Goal: Check status: Check status

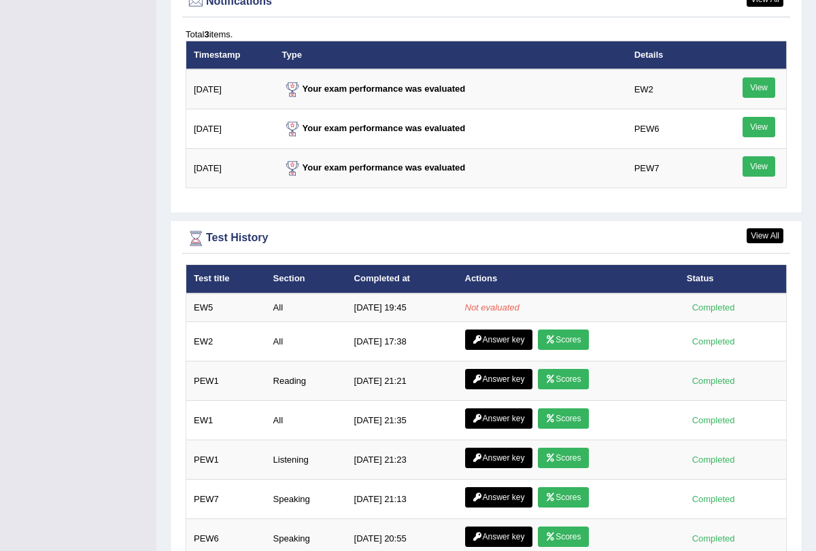
scroll to position [1786, 0]
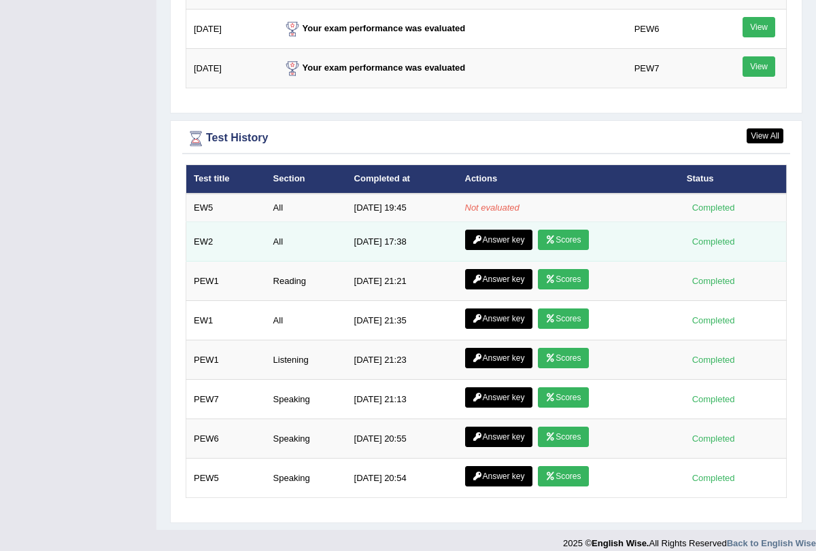
click at [572, 230] on link "Scores" at bounding box center [563, 240] width 50 height 20
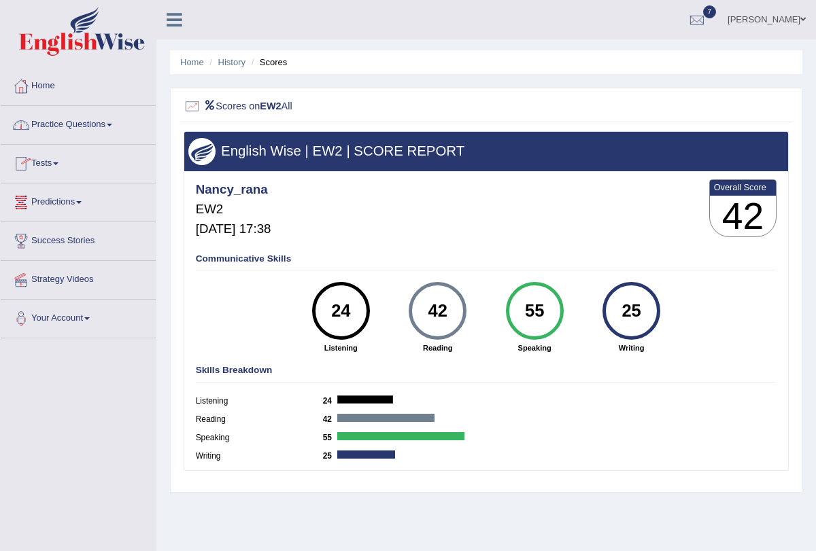
click at [58, 164] on span at bounding box center [55, 163] width 5 height 3
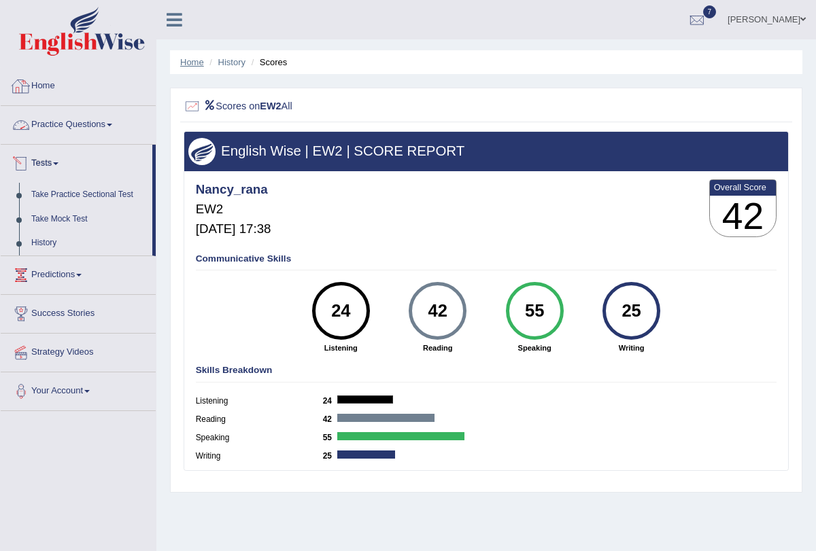
click at [185, 63] on link "Home" at bounding box center [192, 62] width 24 height 10
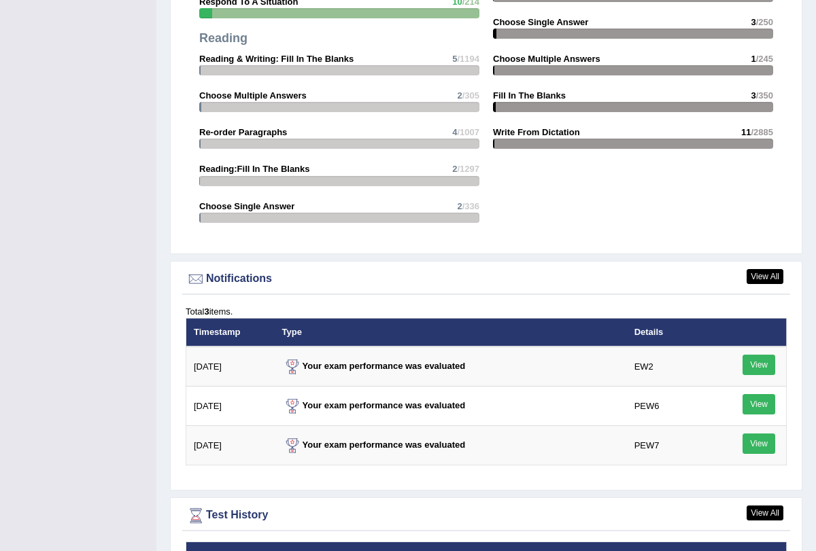
scroll to position [1418, 0]
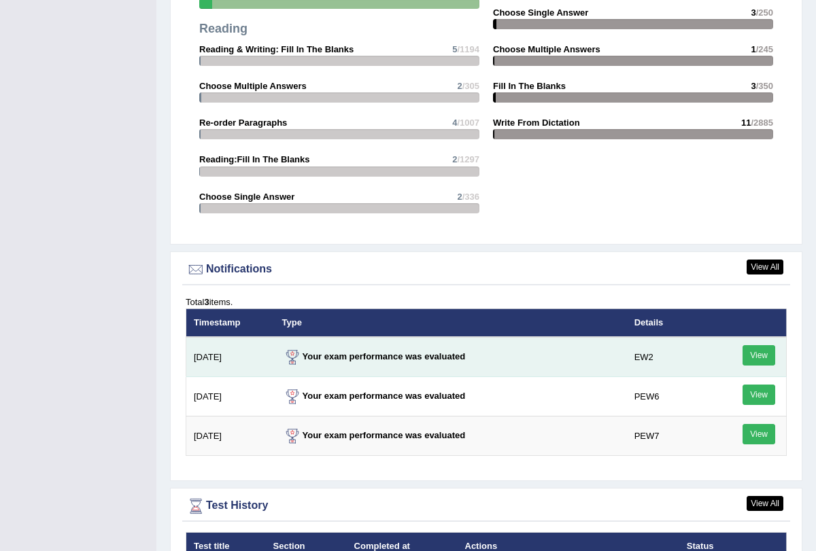
click at [761, 347] on link "View" at bounding box center [758, 355] width 33 height 20
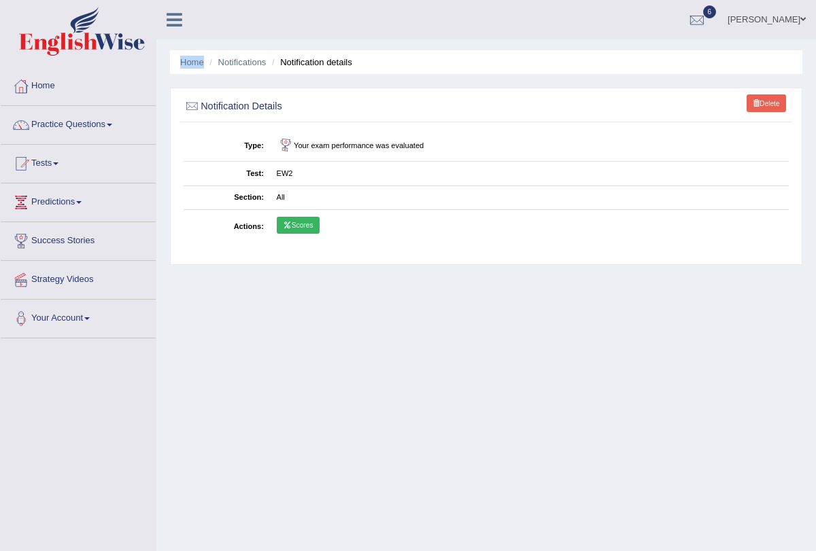
click at [293, 228] on link "Scores" at bounding box center [298, 226] width 43 height 18
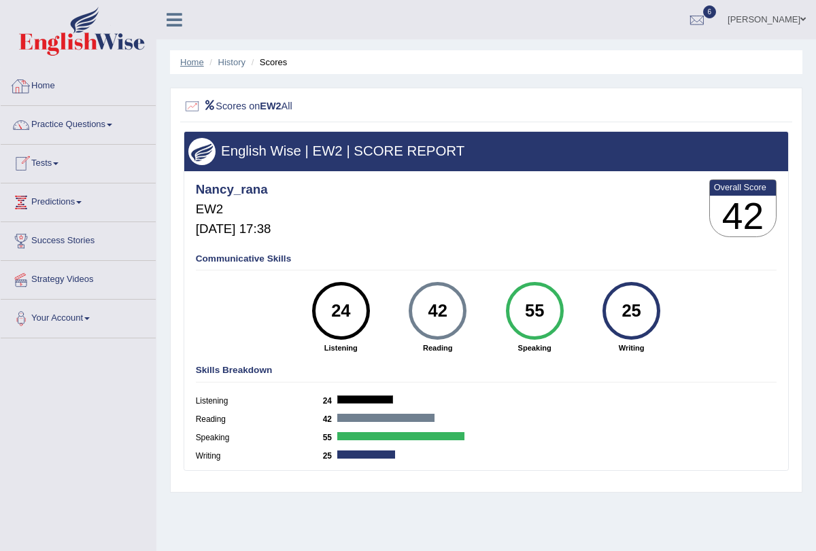
click at [194, 60] on link "Home" at bounding box center [192, 62] width 24 height 10
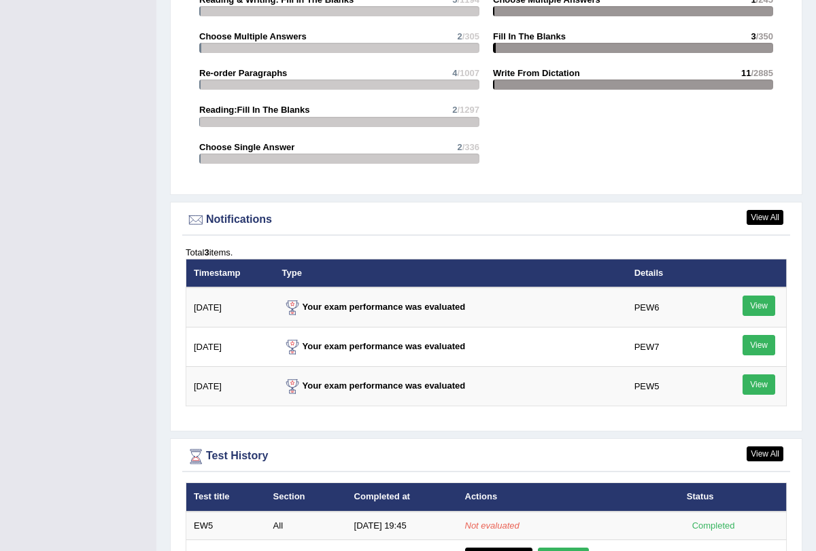
scroll to position [1473, 0]
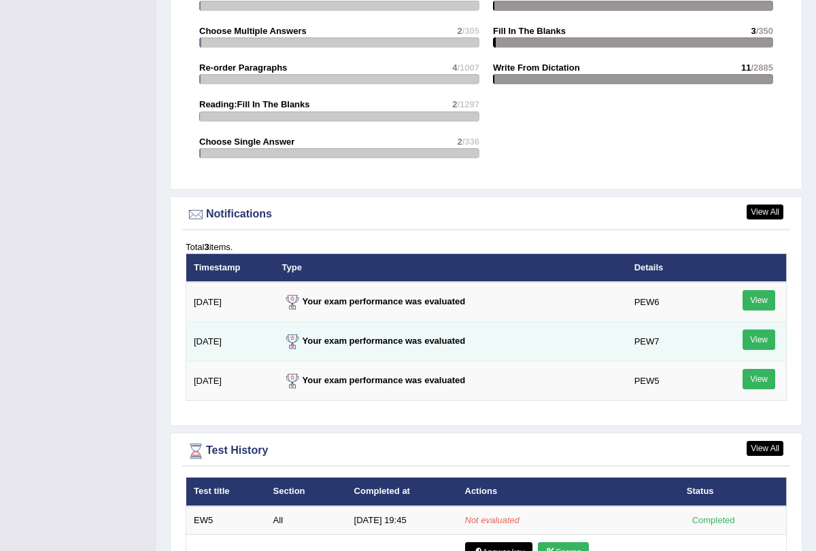
click at [765, 330] on link "View" at bounding box center [758, 340] width 33 height 20
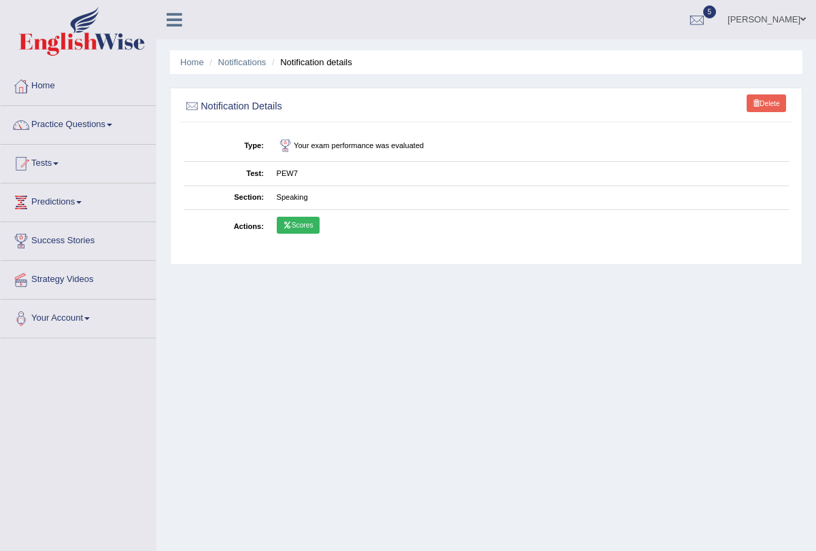
click at [307, 217] on link "Scores" at bounding box center [298, 226] width 43 height 18
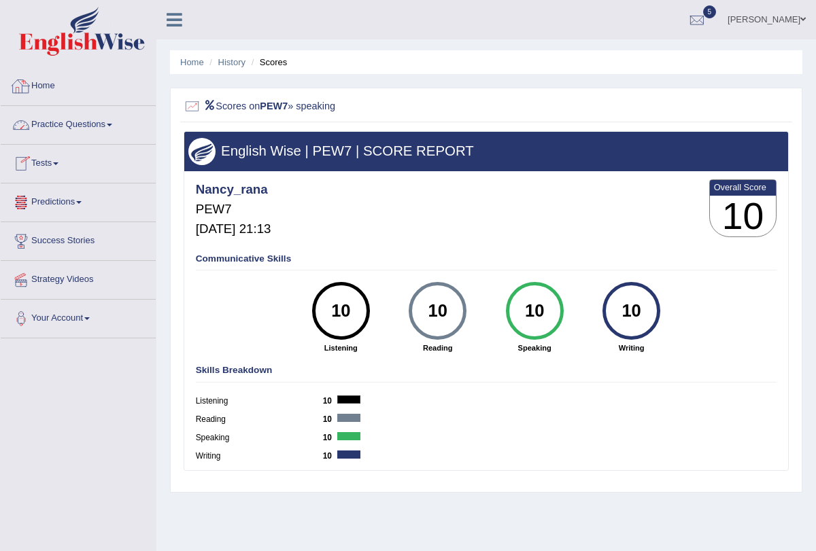
click at [191, 69] on ul "Home History Scores" at bounding box center [486, 62] width 632 height 24
click at [192, 62] on link "Home" at bounding box center [192, 62] width 24 height 10
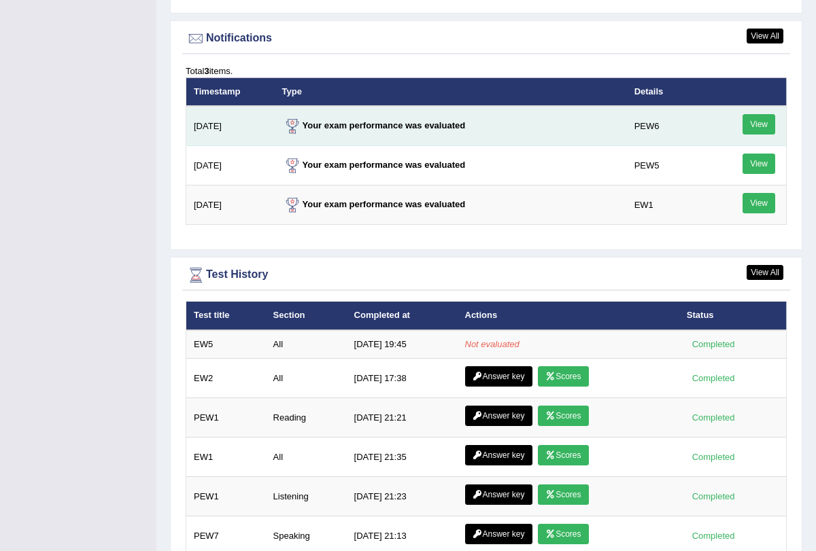
scroll to position [1645, 0]
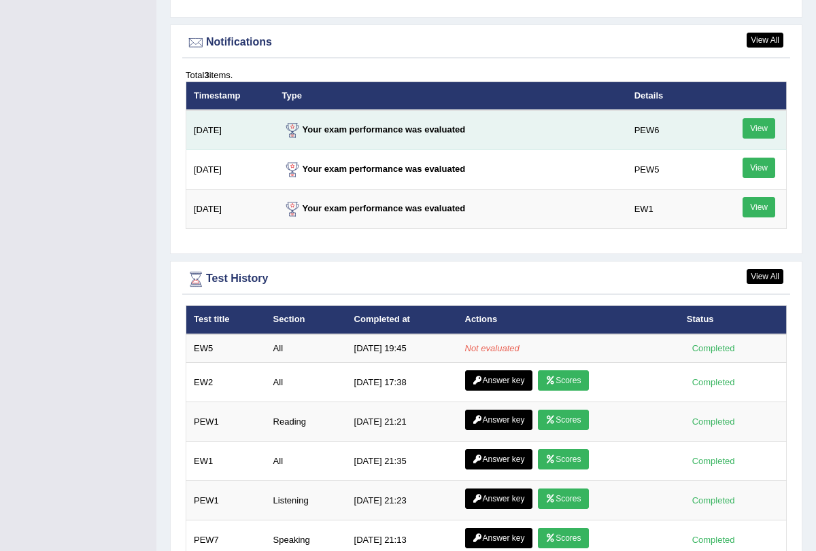
click at [760, 118] on link "View" at bounding box center [758, 128] width 33 height 20
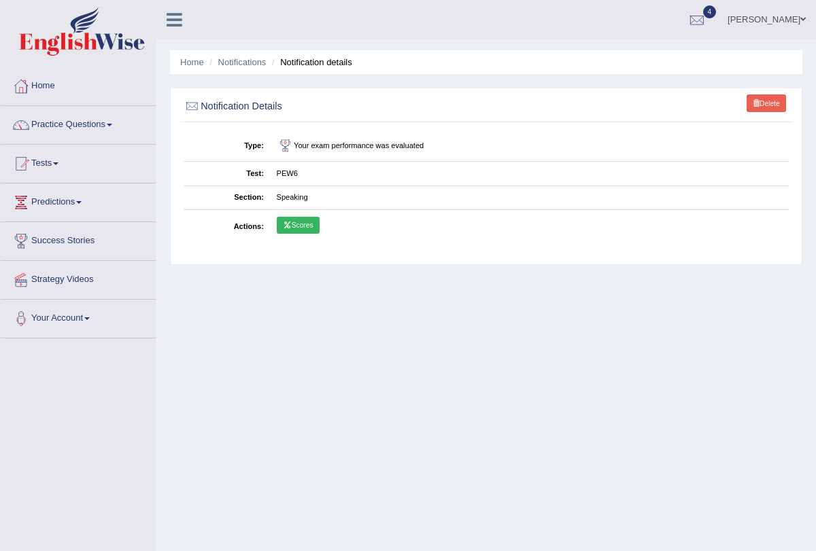
click at [292, 224] on link "Scores" at bounding box center [298, 226] width 43 height 18
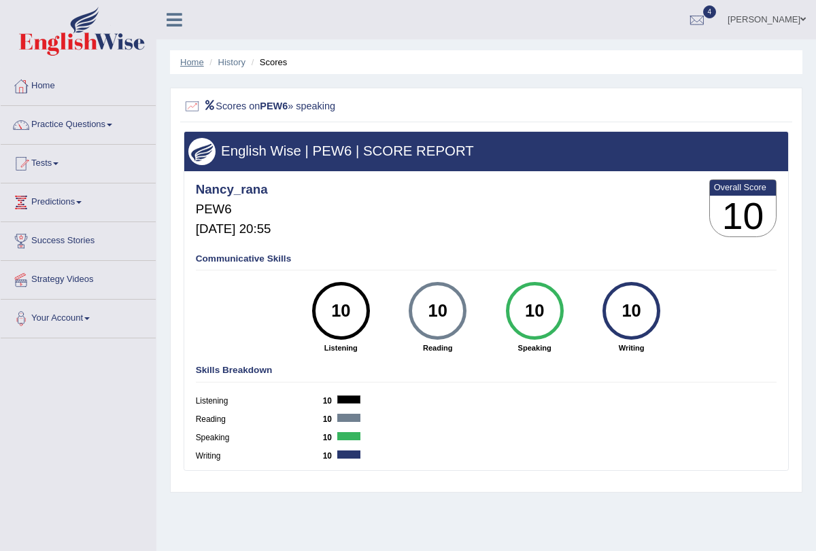
click at [194, 65] on link "Home" at bounding box center [192, 62] width 24 height 10
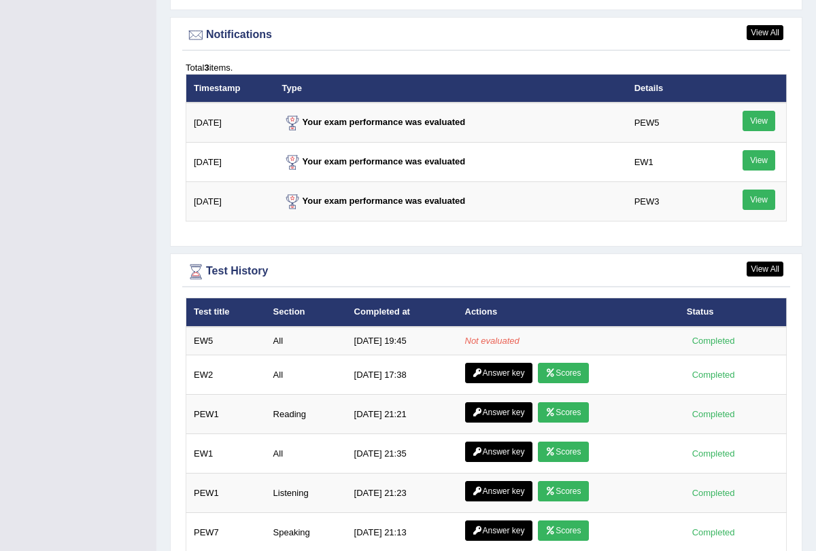
scroll to position [1654, 0]
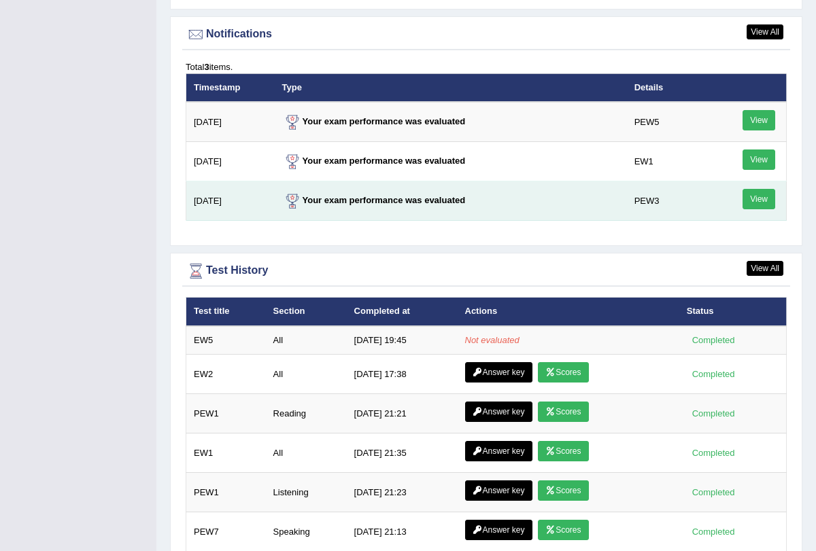
click at [765, 189] on link "View" at bounding box center [758, 199] width 33 height 20
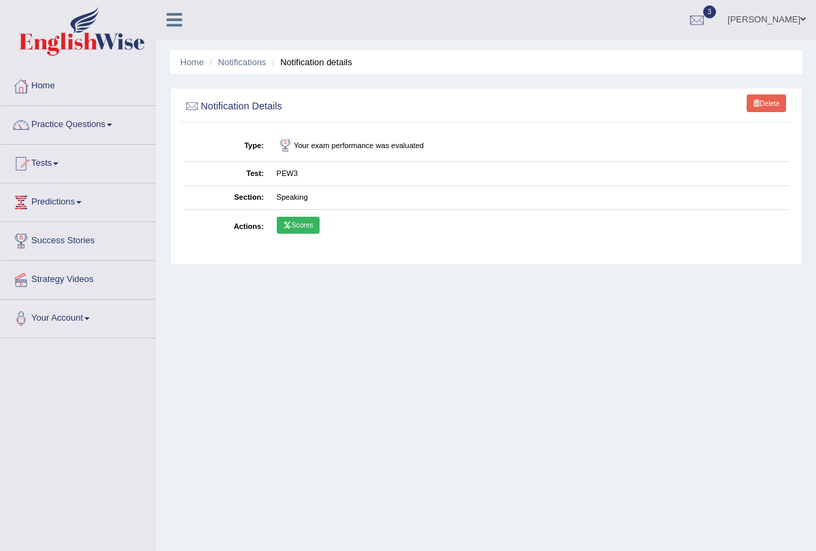
click at [295, 223] on link "Scores" at bounding box center [298, 226] width 43 height 18
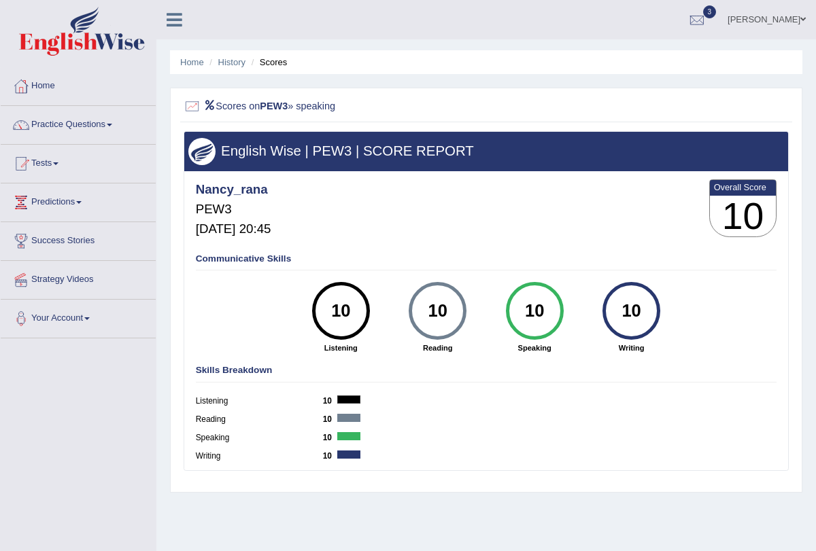
click at [194, 54] on ul "Home History Scores" at bounding box center [486, 62] width 632 height 24
click at [197, 63] on link "Home" at bounding box center [192, 62] width 24 height 10
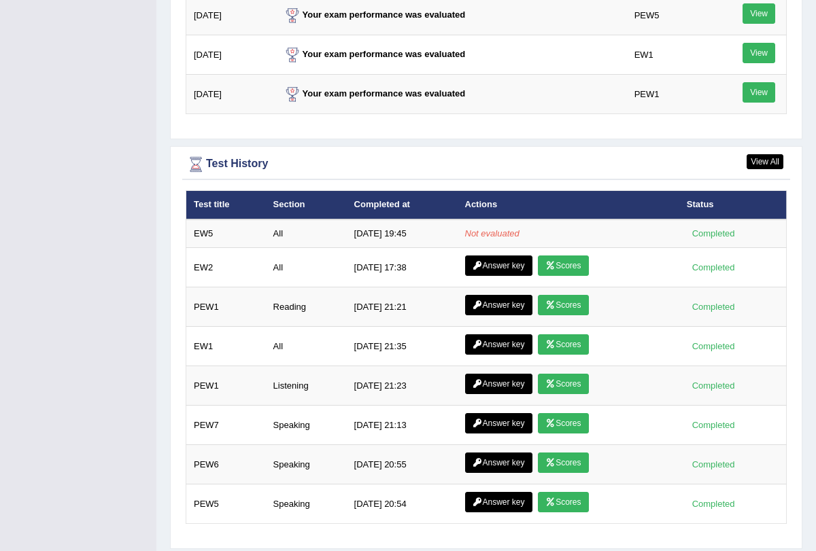
scroll to position [1786, 0]
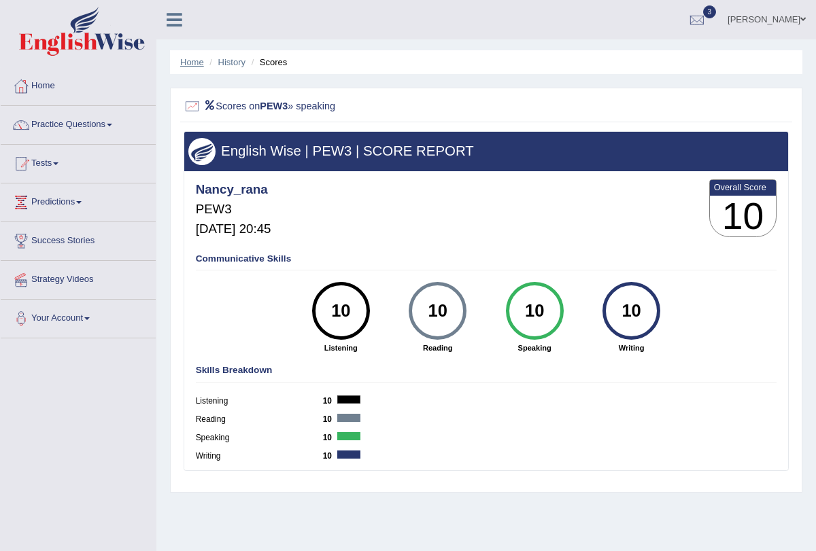
click at [189, 62] on link "Home" at bounding box center [192, 62] width 24 height 10
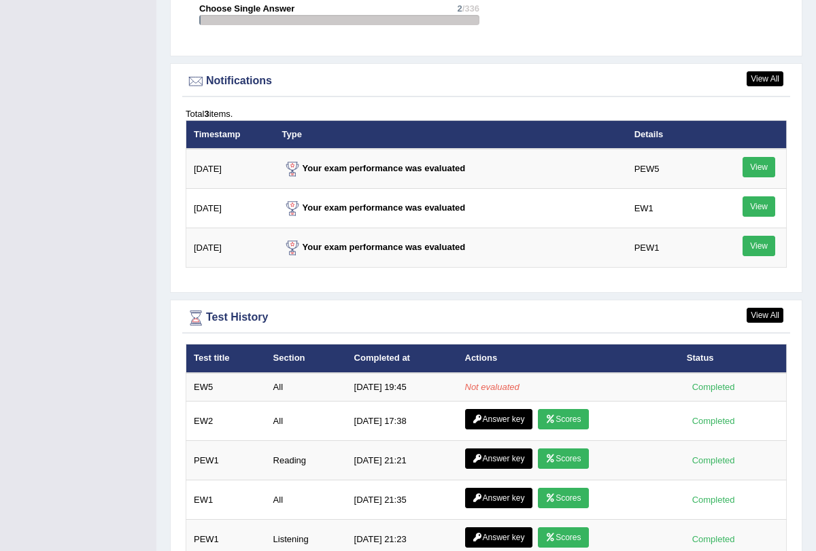
scroll to position [1612, 0]
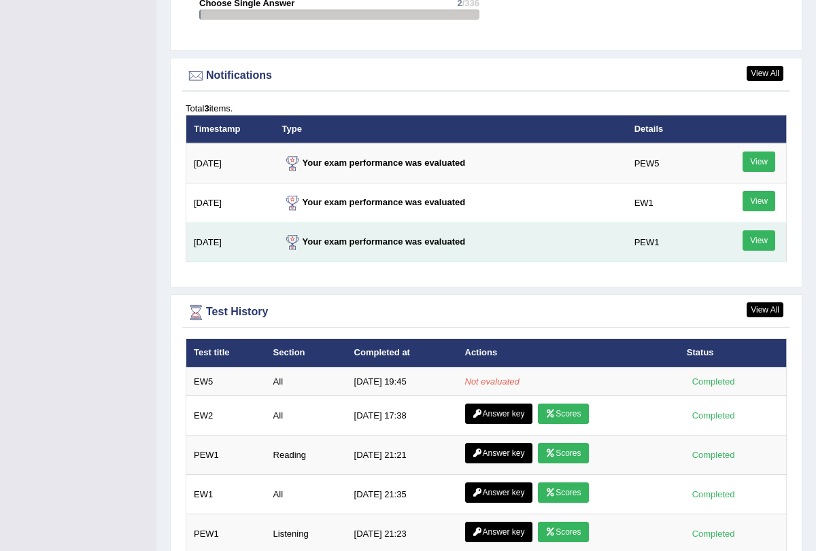
click at [748, 230] on link "View" at bounding box center [758, 240] width 33 height 20
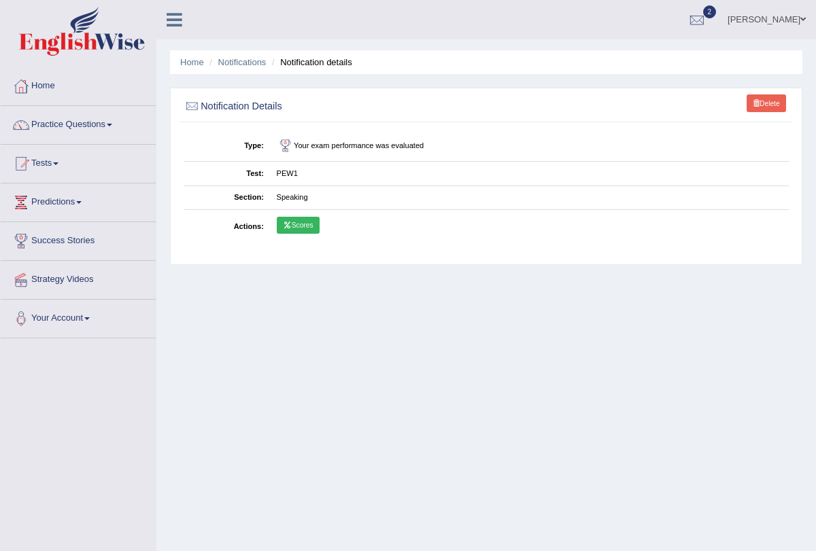
click at [769, 104] on link "Delete" at bounding box center [765, 103] width 39 height 18
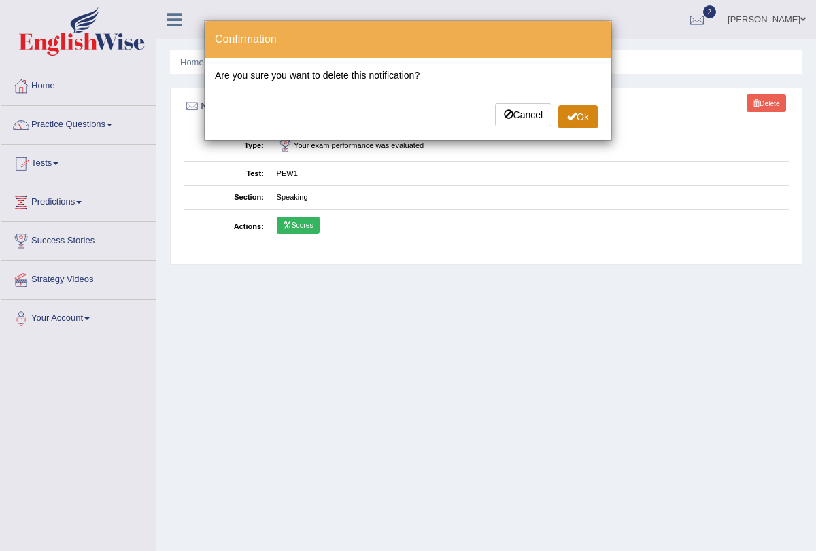
click at [577, 118] on button "Ok" at bounding box center [577, 116] width 39 height 23
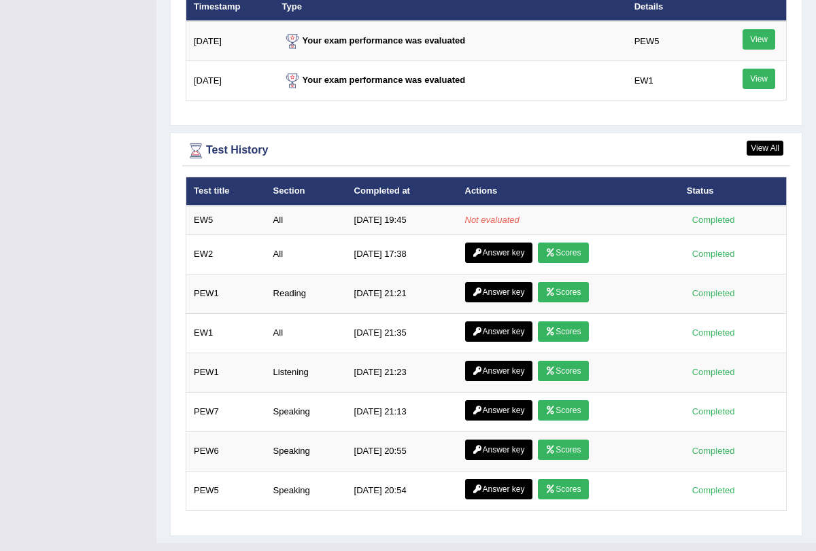
scroll to position [1795, 0]
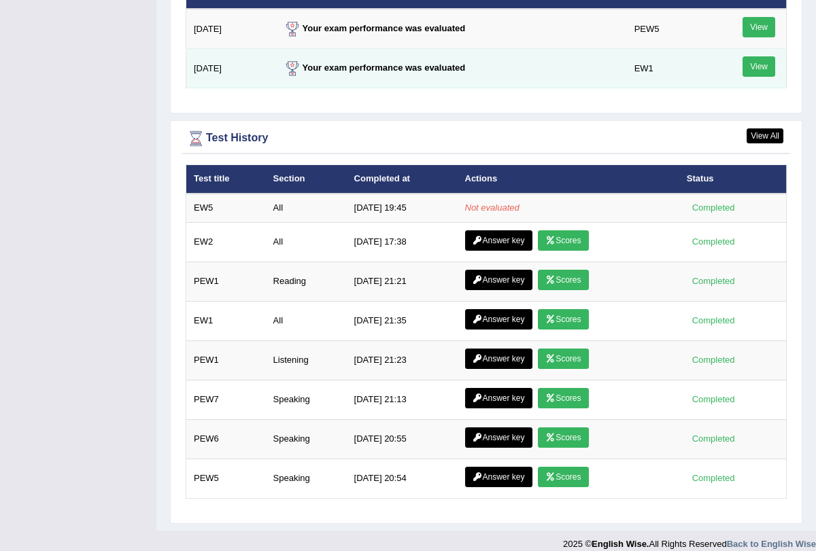
click at [764, 56] on link "View" at bounding box center [758, 66] width 33 height 20
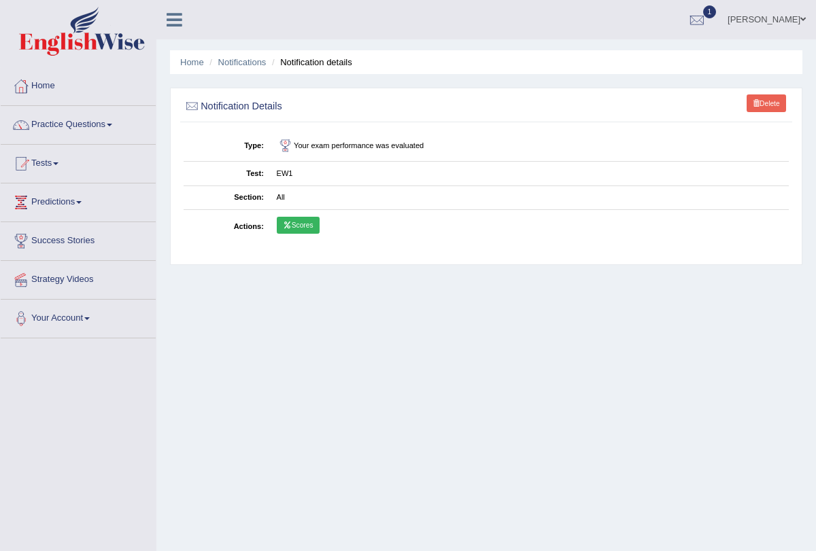
click at [775, 99] on link "Delete" at bounding box center [765, 103] width 39 height 18
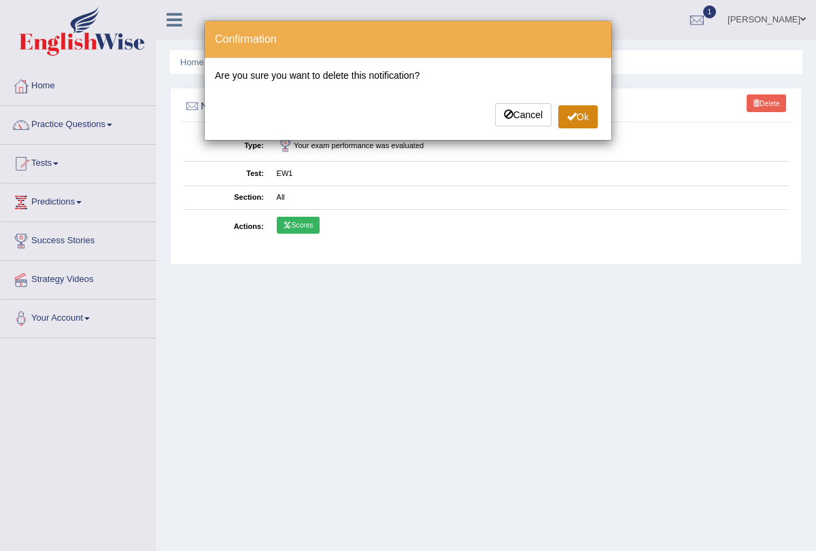
click at [571, 124] on button "Ok" at bounding box center [577, 116] width 39 height 23
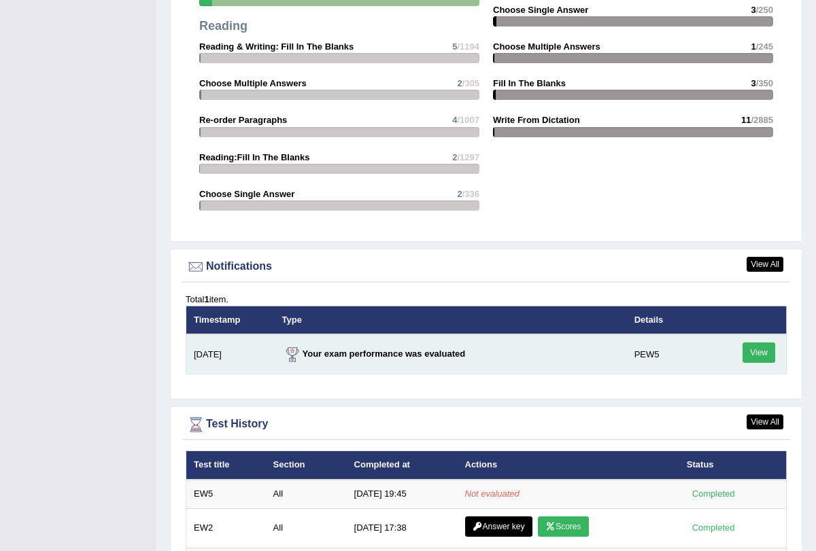
scroll to position [1471, 0]
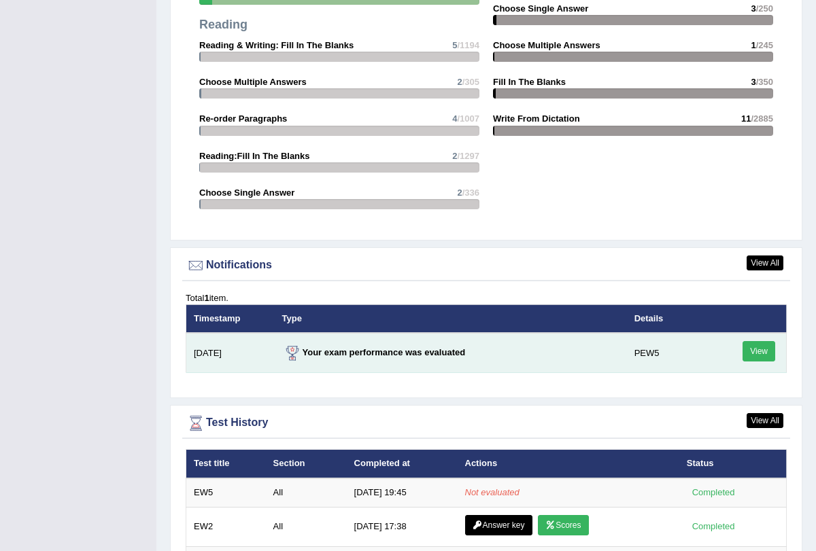
click at [758, 343] on link "View" at bounding box center [758, 351] width 33 height 20
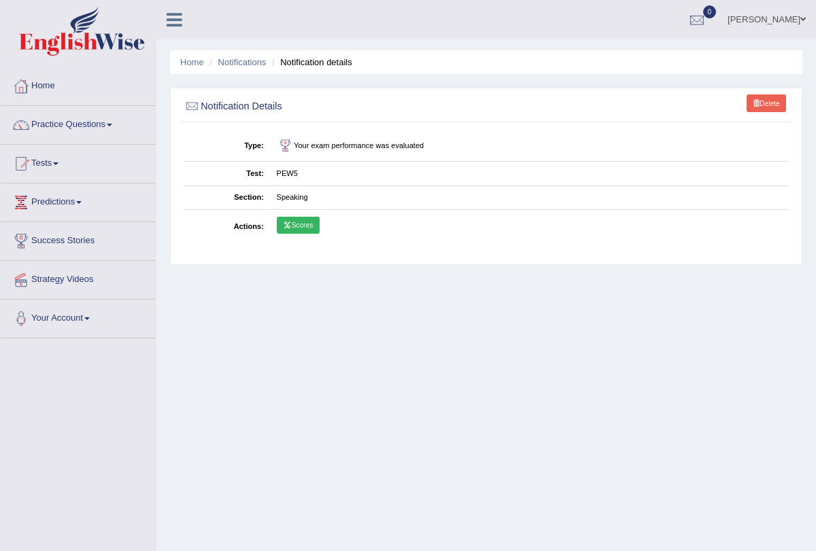
click at [310, 217] on link "Scores" at bounding box center [298, 226] width 43 height 18
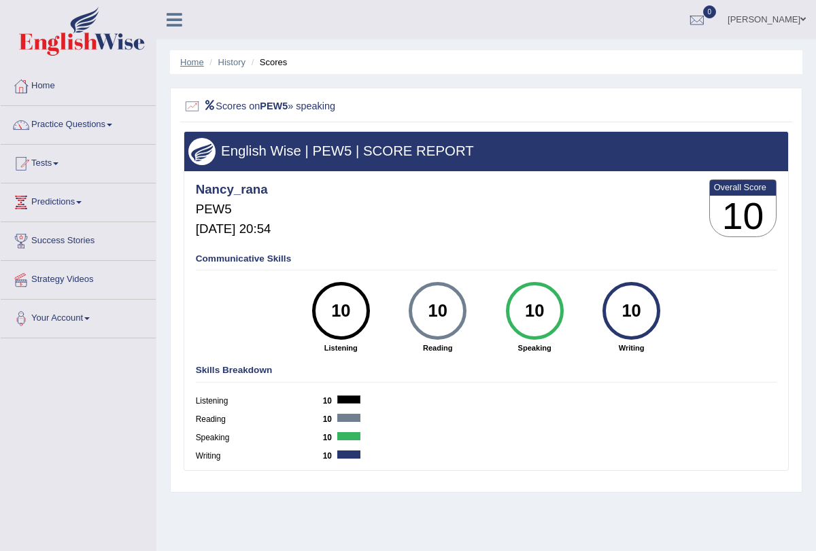
click at [186, 65] on link "Home" at bounding box center [192, 62] width 24 height 10
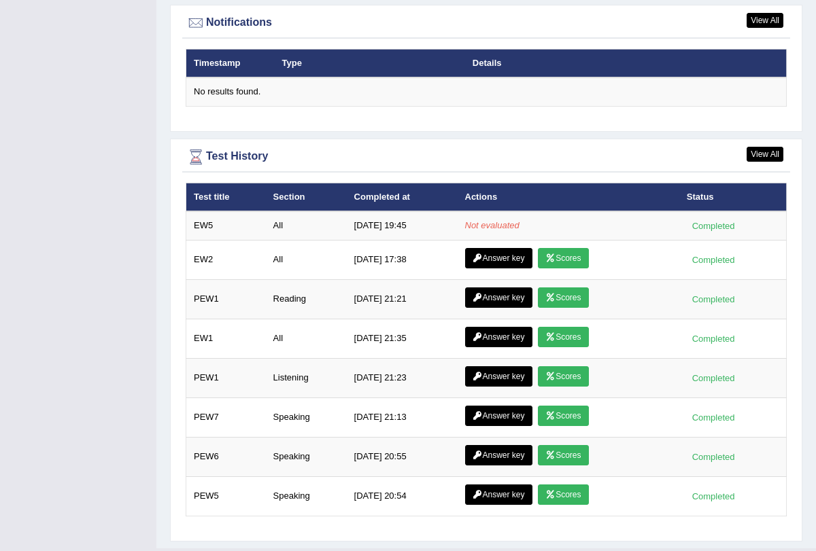
scroll to position [1657, 0]
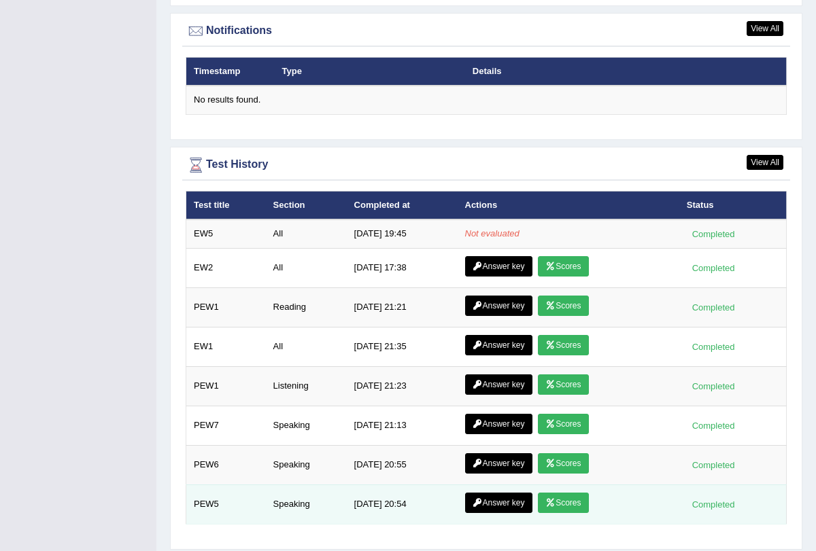
click at [563, 496] on link "Scores" at bounding box center [563, 503] width 50 height 20
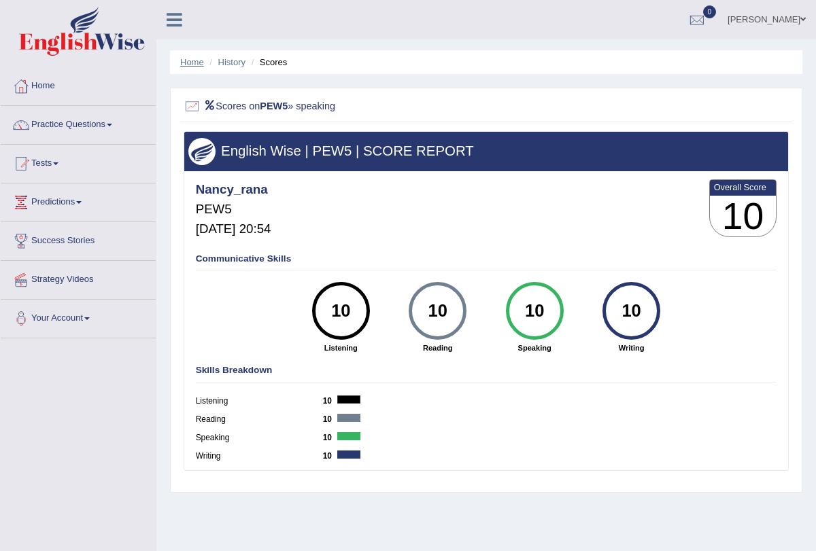
click at [191, 65] on link "Home" at bounding box center [192, 62] width 24 height 10
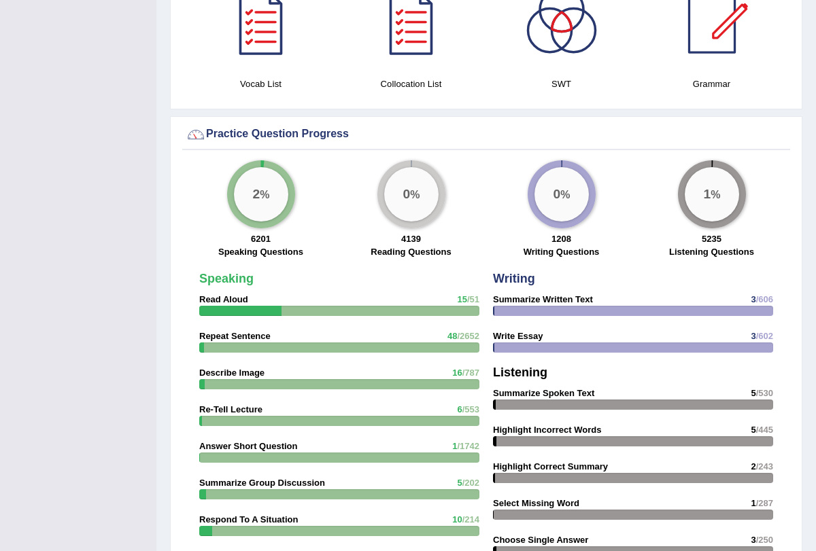
scroll to position [1683, 0]
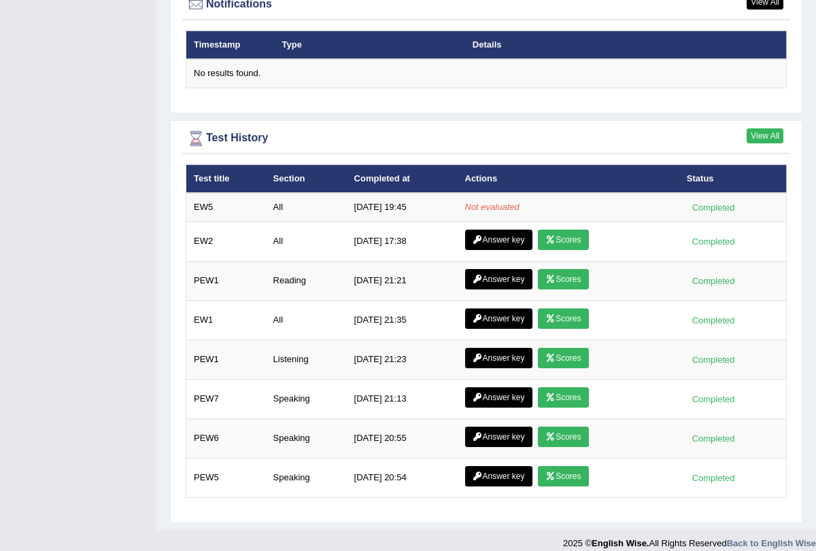
click at [773, 128] on link "View All" at bounding box center [764, 135] width 37 height 15
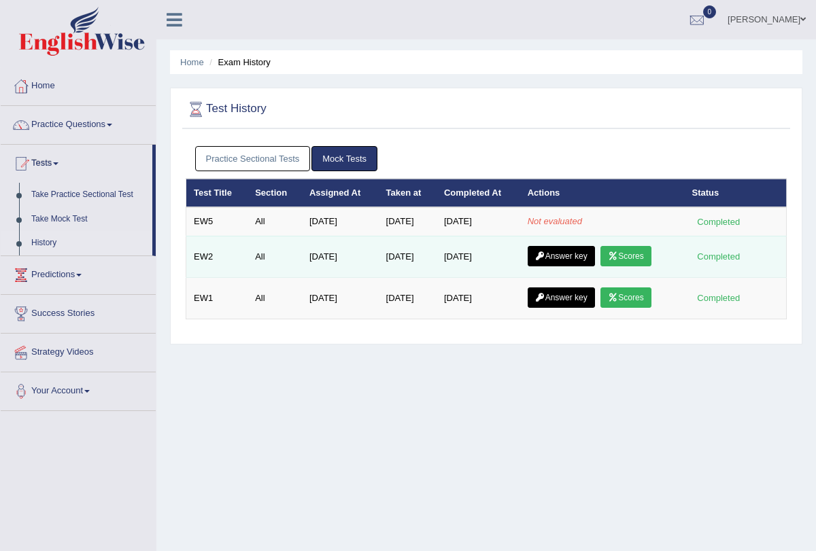
click at [625, 255] on link "Scores" at bounding box center [625, 256] width 50 height 20
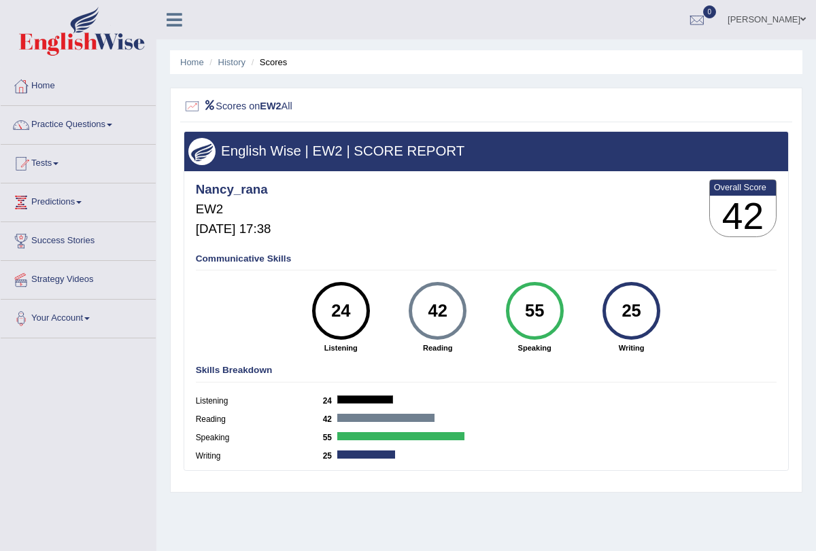
click at [275, 59] on li "Scores" at bounding box center [267, 62] width 39 height 13
click at [280, 64] on li "Scores" at bounding box center [267, 62] width 39 height 13
click at [188, 58] on link "Home" at bounding box center [192, 62] width 24 height 10
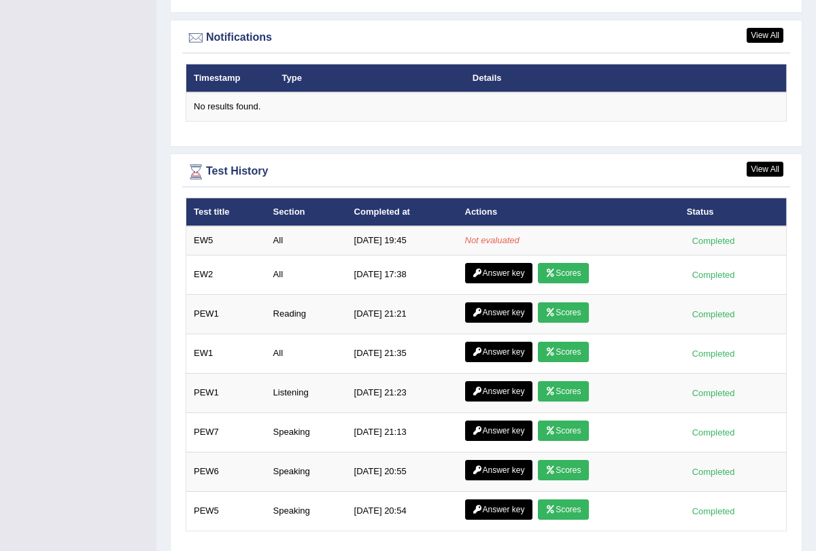
scroll to position [1683, 0]
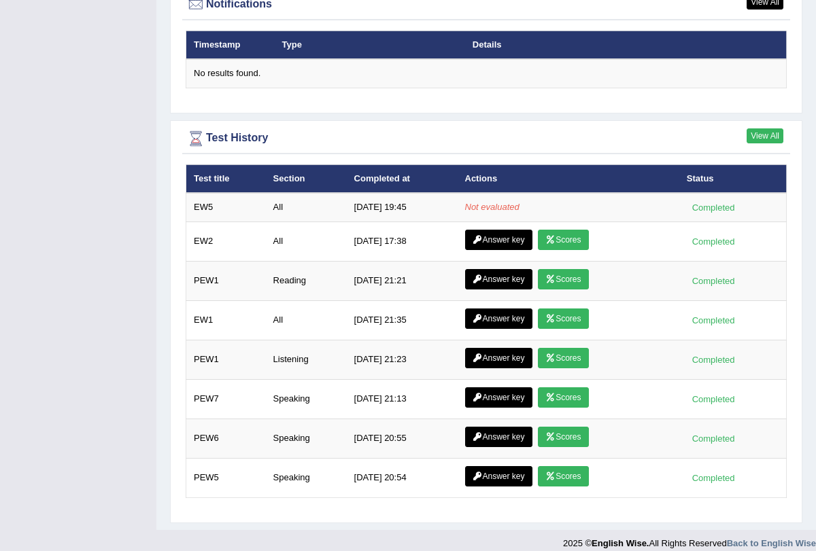
click at [762, 128] on link "View All" at bounding box center [764, 135] width 37 height 15
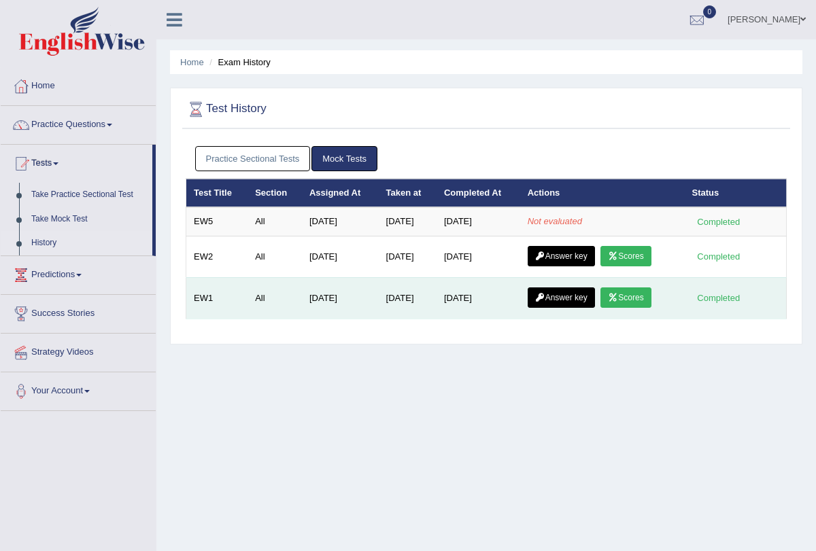
click at [642, 300] on link "Scores" at bounding box center [625, 297] width 50 height 20
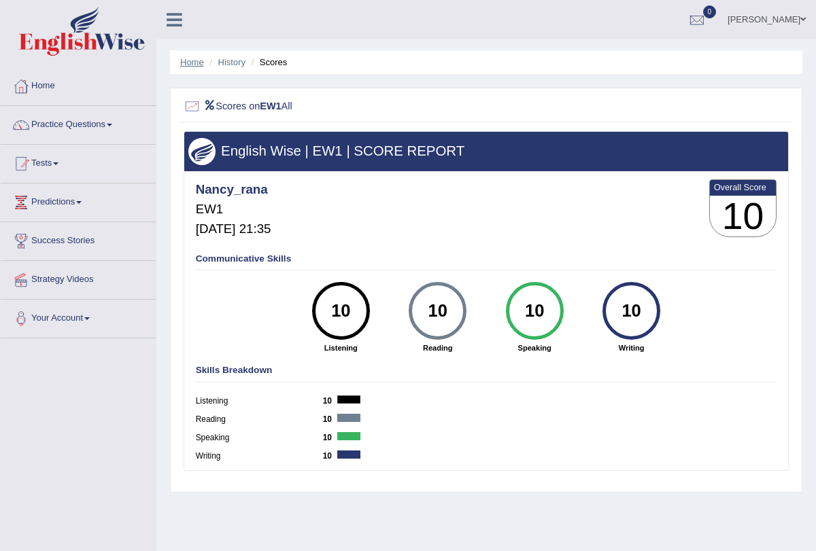
click at [195, 58] on link "Home" at bounding box center [192, 62] width 24 height 10
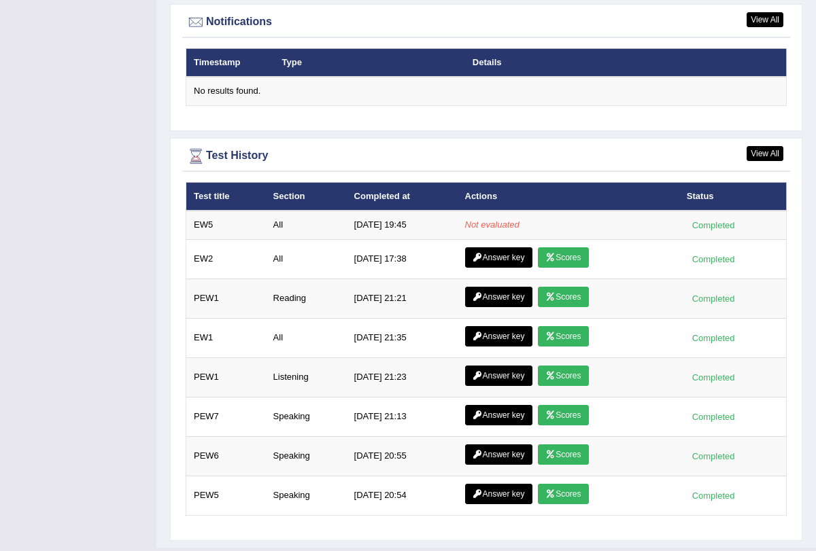
scroll to position [1664, 0]
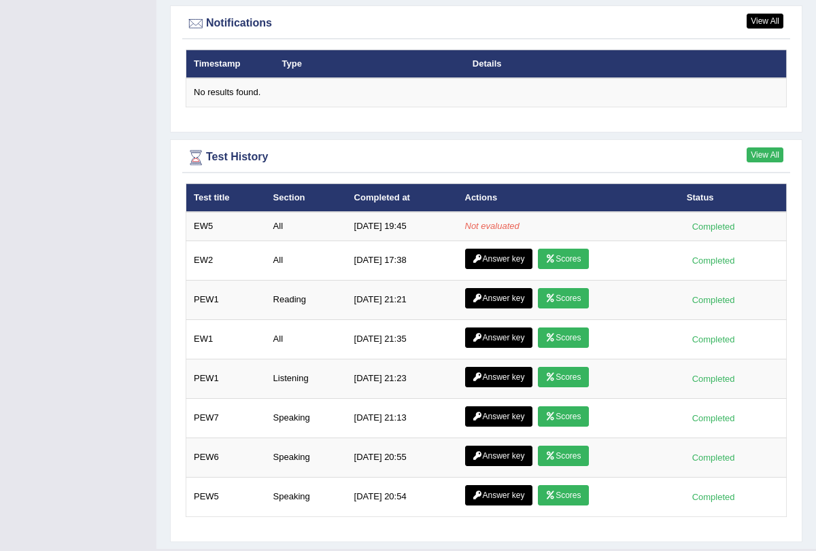
click at [768, 147] on link "View All" at bounding box center [764, 154] width 37 height 15
